Goal: Task Accomplishment & Management: Use online tool/utility

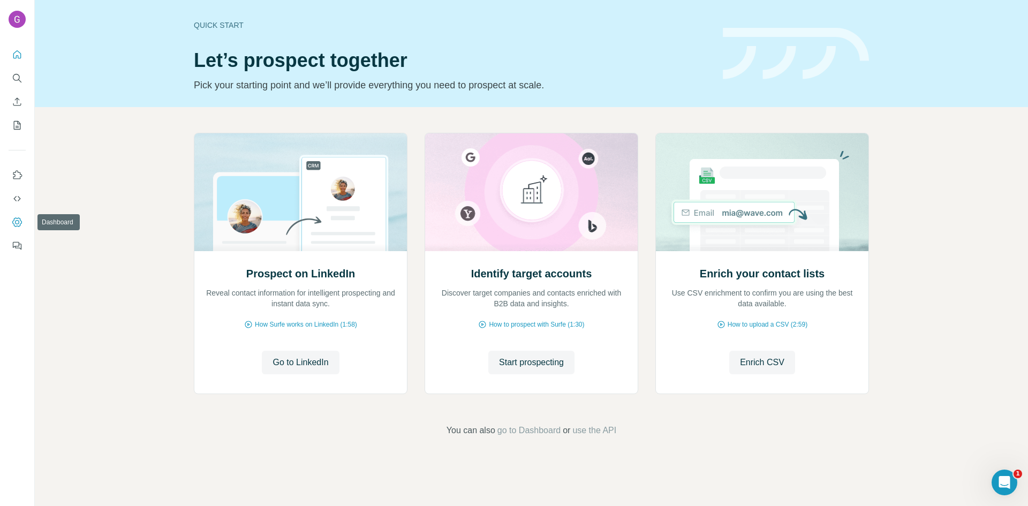
click at [16, 217] on icon "Dashboard" at bounding box center [17, 222] width 11 height 11
